Goal: Information Seeking & Learning: Learn about a topic

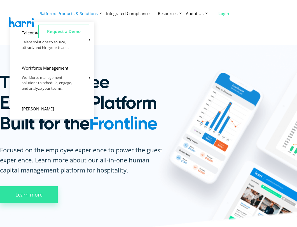
click at [101, 13] on icon at bounding box center [100, 13] width 3 height 3
click at [100, 16] on li "Platform: Products & Solutions Talent Acquisition Talent solutions to source, a…" at bounding box center [72, 13] width 68 height 18
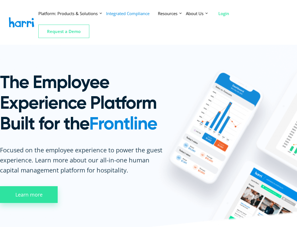
click at [144, 15] on span "Integrated Compliance" at bounding box center [127, 14] width 43 height 6
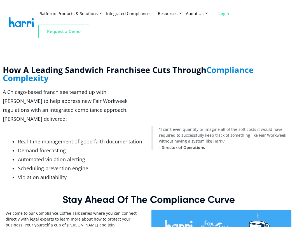
scroll to position [706, 0]
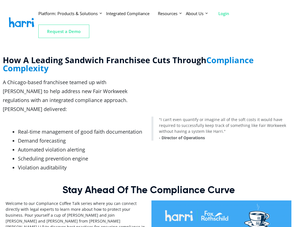
click at [237, 65] on span "Compliance Complexity" at bounding box center [128, 64] width 250 height 19
click at [235, 61] on span "Compliance Complexity" at bounding box center [128, 64] width 250 height 19
click at [216, 61] on span "Compliance Complexity" at bounding box center [128, 64] width 250 height 19
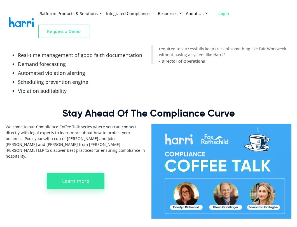
scroll to position [781, 0]
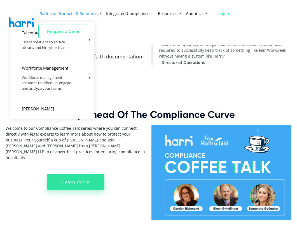
click at [101, 13] on icon at bounding box center [100, 13] width 3 height 3
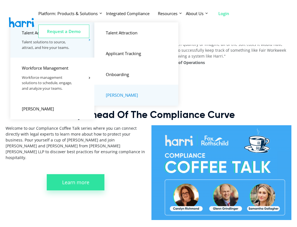
click at [117, 96] on link "[PERSON_NAME]" at bounding box center [135, 95] width 69 height 6
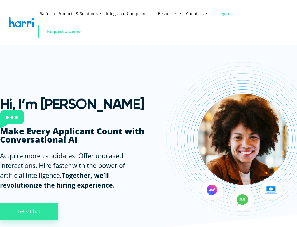
click at [260, 35] on ul "Platform: Products & Solutions Talent Acquisition Talent solutions to source, a…" at bounding box center [162, 22] width 249 height 36
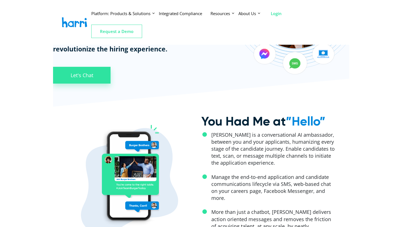
scroll to position [129, 0]
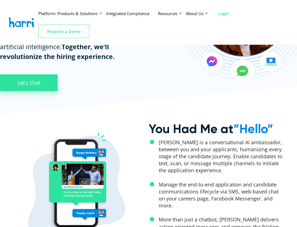
click at [260, 35] on ul "Platform: Products & Solutions Talent Acquisition Talent solutions to source, a…" at bounding box center [162, 22] width 249 height 36
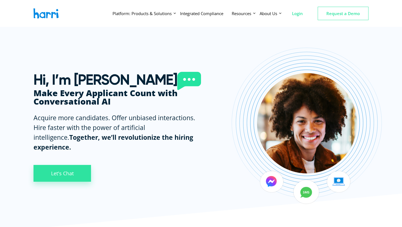
scroll to position [0, 0]
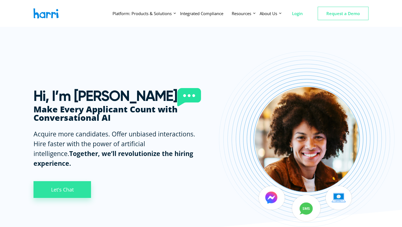
click at [41, 13] on div "[PERSON_NAME]" at bounding box center [46, 13] width 25 height 10
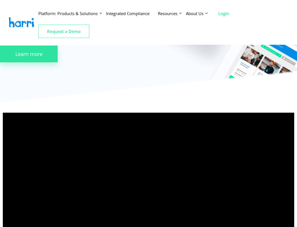
scroll to position [130, 0]
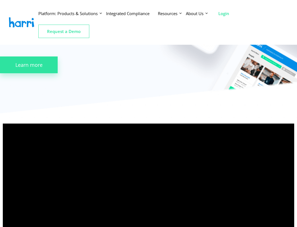
click at [131, 10] on li "Integrated Compliance" at bounding box center [132, 13] width 52 height 18
click at [132, 12] on span "Integrated Compliance" at bounding box center [127, 14] width 43 height 6
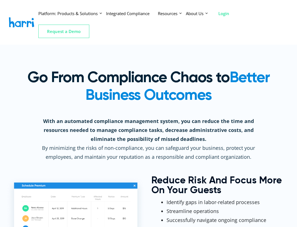
scroll to position [331, 0]
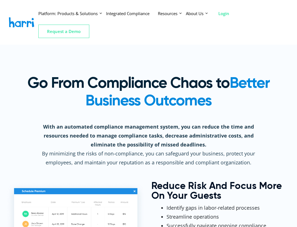
click at [237, 86] on span "Better Business Outcomes" at bounding box center [177, 92] width 184 height 36
click at [237, 85] on span "Better Business Outcomes" at bounding box center [177, 92] width 184 height 36
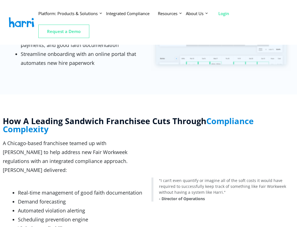
scroll to position [647, 0]
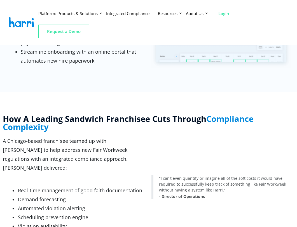
click at [212, 117] on span "Compliance Complexity" at bounding box center [128, 122] width 250 height 19
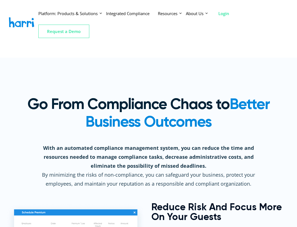
scroll to position [308, 0]
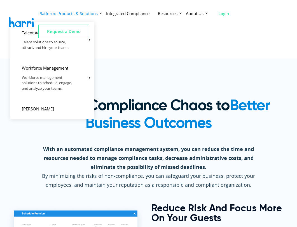
click at [101, 13] on icon at bounding box center [100, 13] width 3 height 3
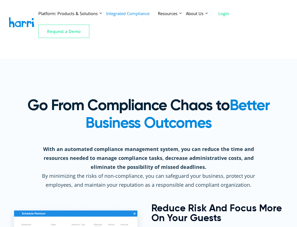
click at [120, 13] on span "Integrated Compliance" at bounding box center [127, 14] width 43 height 6
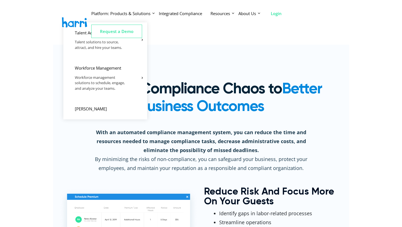
scroll to position [319, 0]
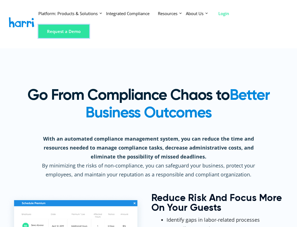
click at [70, 30] on button "Request a Demo" at bounding box center [63, 31] width 51 height 13
